Goal: Task Accomplishment & Management: Manage account settings

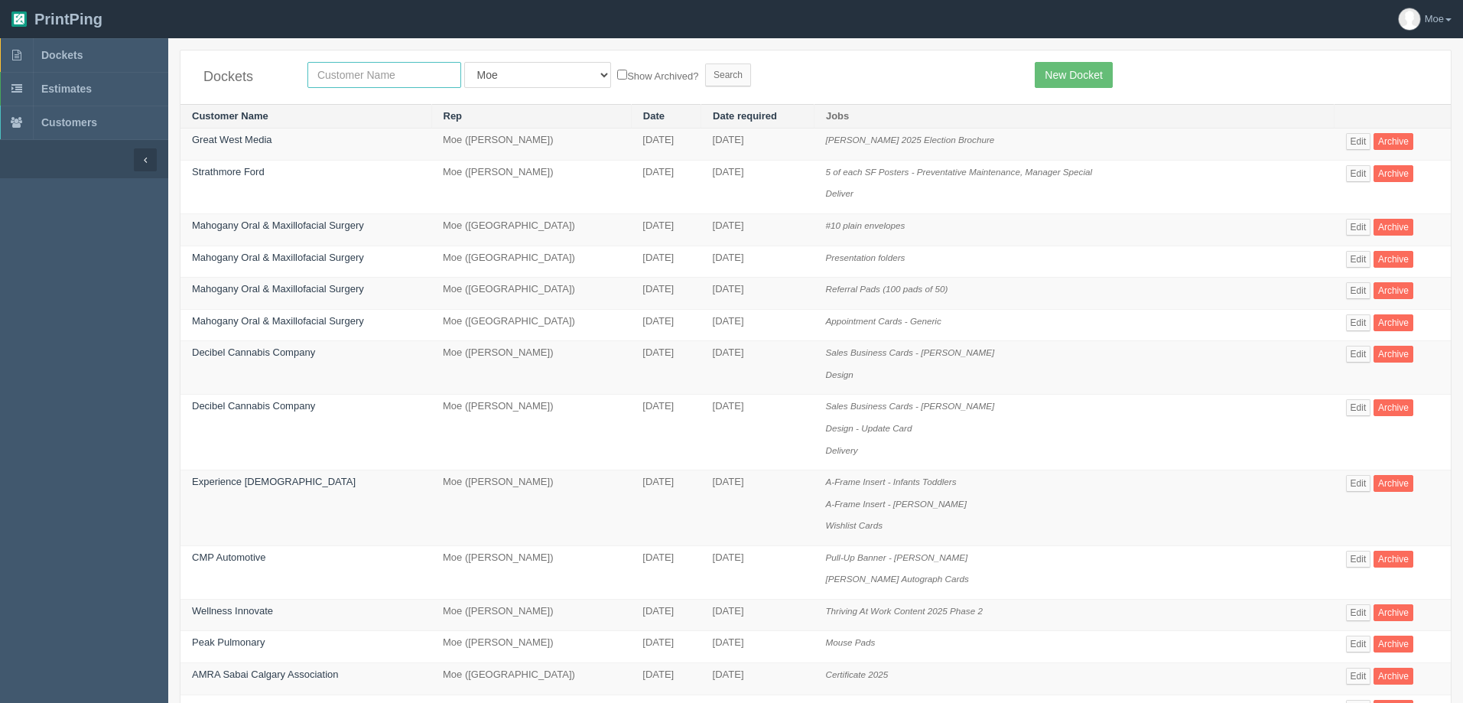
click at [394, 70] on input "text" at bounding box center [384, 75] width 154 height 26
type input "justice"
click at [705, 73] on input "Search" at bounding box center [728, 74] width 46 height 23
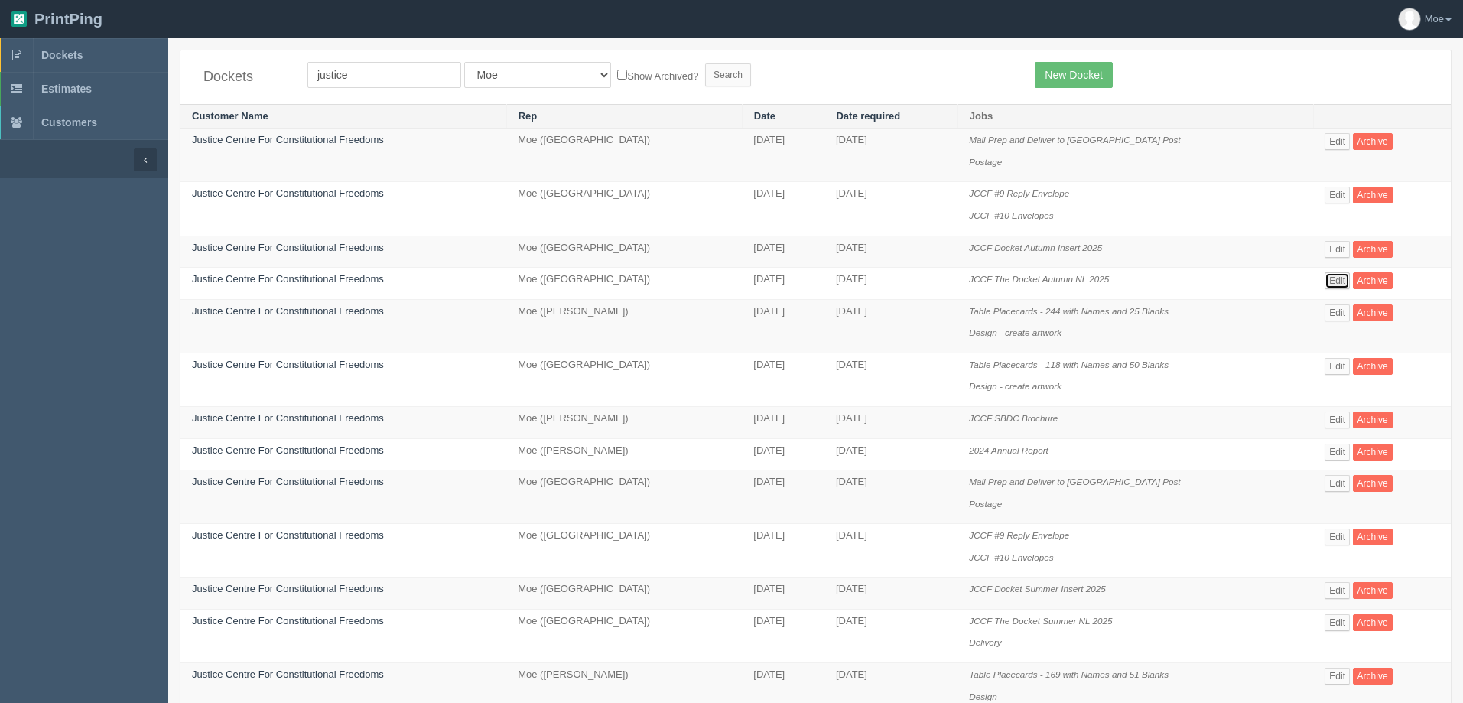
click at [1345, 278] on link "Edit" at bounding box center [1337, 280] width 25 height 17
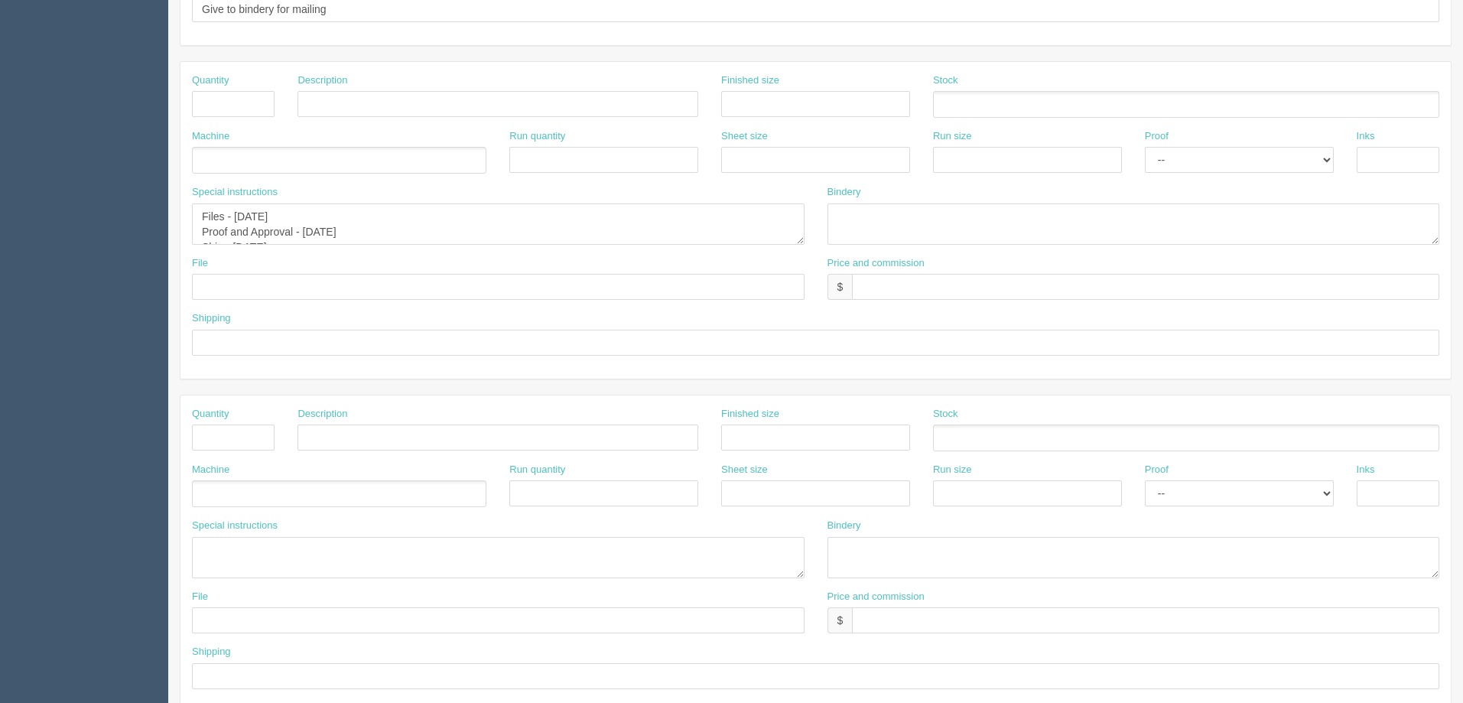
scroll to position [229, 0]
